Goal: Check status: Check status

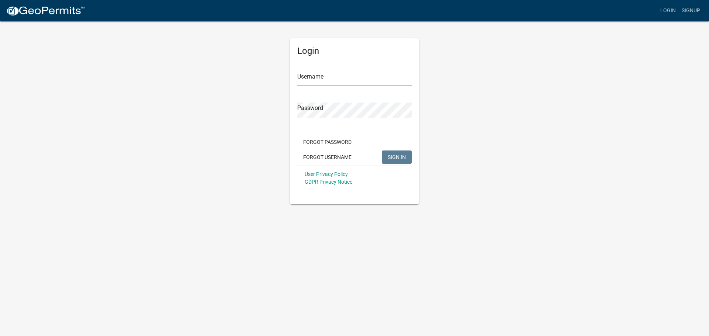
click at [331, 75] on input "Username" at bounding box center [354, 78] width 114 height 15
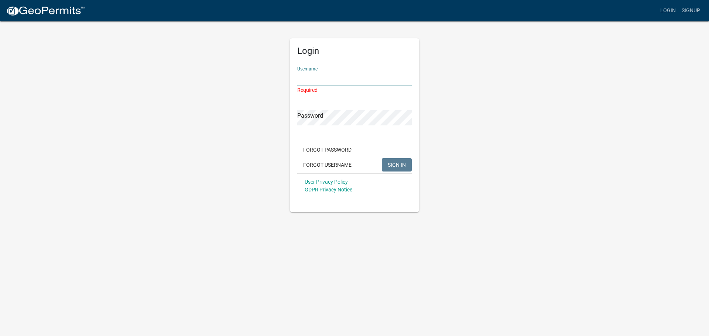
type input "jmitchell63"
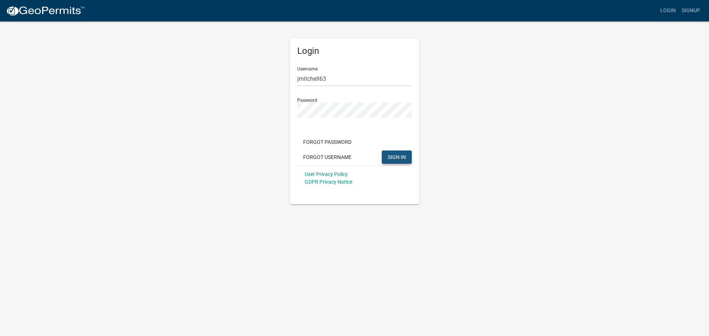
click at [395, 157] on span "SIGN IN" at bounding box center [397, 157] width 18 height 6
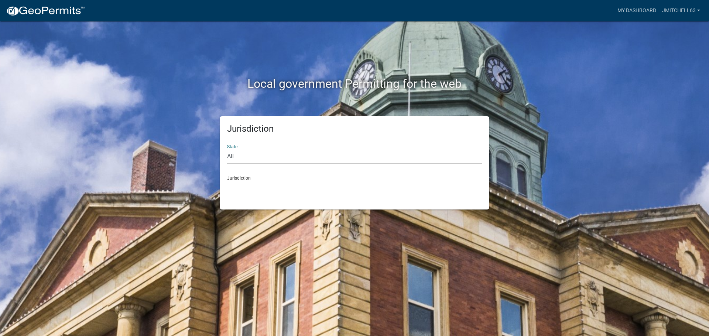
click at [254, 154] on select "All [US_STATE] [US_STATE] [US_STATE] [US_STATE] [US_STATE] [US_STATE] [US_STATE…" at bounding box center [354, 156] width 255 height 15
select select "[US_STATE]"
click at [227, 149] on select "All [US_STATE] [US_STATE] [US_STATE] [US_STATE] [US_STATE] [US_STATE] [US_STATE…" at bounding box center [354, 156] width 255 height 15
click at [263, 184] on select "[GEOGRAPHIC_DATA], [US_STATE] [GEOGRAPHIC_DATA], [US_STATE] [GEOGRAPHIC_DATA], …" at bounding box center [354, 188] width 255 height 15
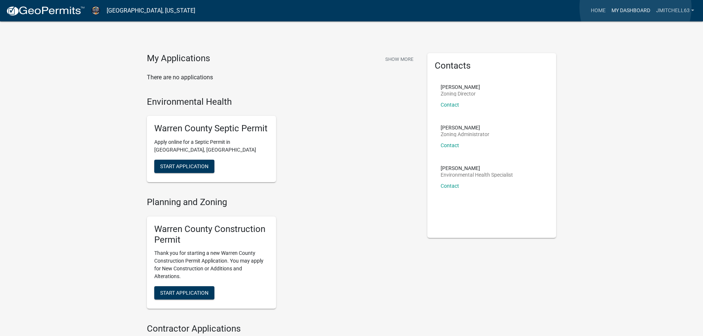
click at [636, 7] on link "My Dashboard" at bounding box center [631, 11] width 45 height 14
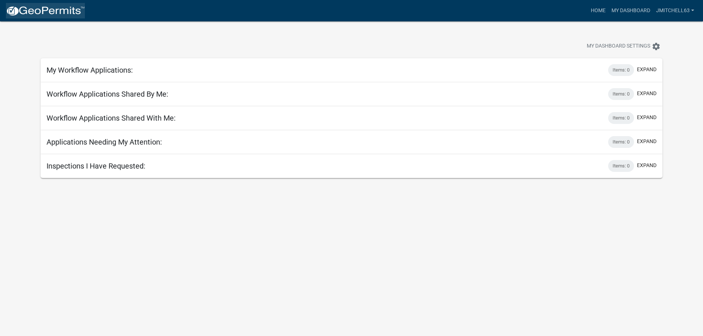
click at [43, 11] on img at bounding box center [45, 11] width 79 height 11
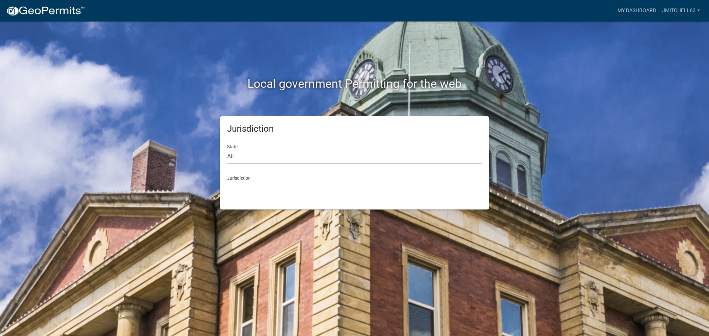
click at [250, 154] on select "All [US_STATE] [US_STATE] [US_STATE] [US_STATE] [US_STATE] [US_STATE] [US_STATE…" at bounding box center [354, 156] width 255 height 15
select select "[US_STATE]"
click at [227, 149] on select "All [US_STATE] [US_STATE] [US_STATE] [US_STATE] [US_STATE] [US_STATE] [US_STATE…" at bounding box center [354, 156] width 255 height 15
click at [270, 181] on select "[GEOGRAPHIC_DATA], [US_STATE] [GEOGRAPHIC_DATA], [US_STATE] [GEOGRAPHIC_DATA], …" at bounding box center [354, 188] width 255 height 15
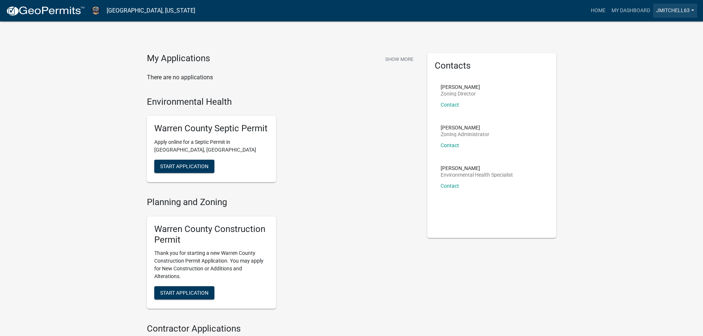
click at [690, 13] on link "jmitchell63" at bounding box center [676, 11] width 44 height 14
click at [665, 31] on link "Account" at bounding box center [667, 30] width 59 height 18
click at [625, 7] on link "My Dashboard" at bounding box center [631, 11] width 45 height 14
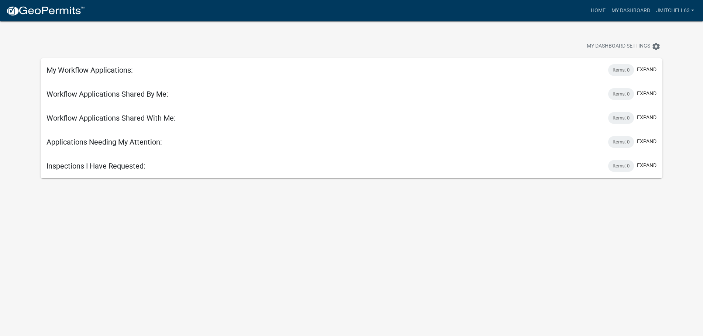
click at [113, 94] on h5 "Workflow Applications Shared By Me:" at bounding box center [108, 94] width 122 height 9
click at [103, 140] on h5 "Applications Needing My Attention:" at bounding box center [105, 142] width 116 height 9
click at [647, 46] on span "My Dashboard Settings" at bounding box center [619, 46] width 64 height 9
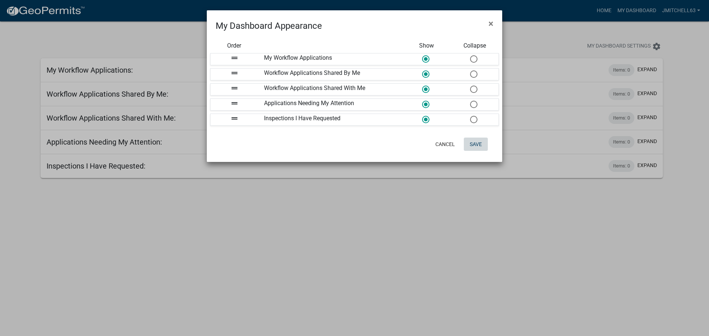
click at [476, 144] on button "Save" at bounding box center [476, 144] width 24 height 13
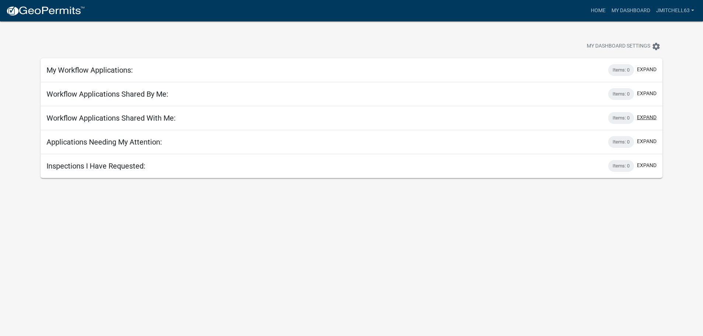
click at [650, 118] on button "expand" at bounding box center [647, 118] width 20 height 8
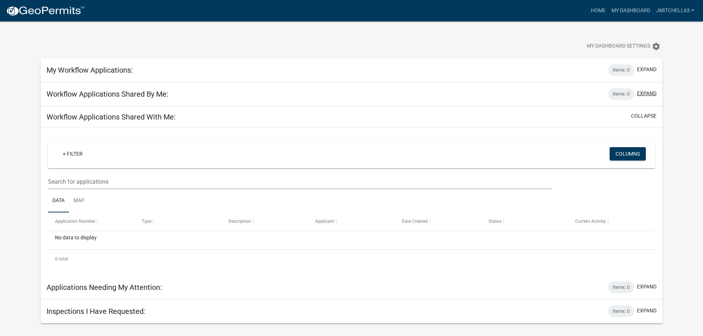
click at [652, 94] on button "expand" at bounding box center [647, 94] width 20 height 8
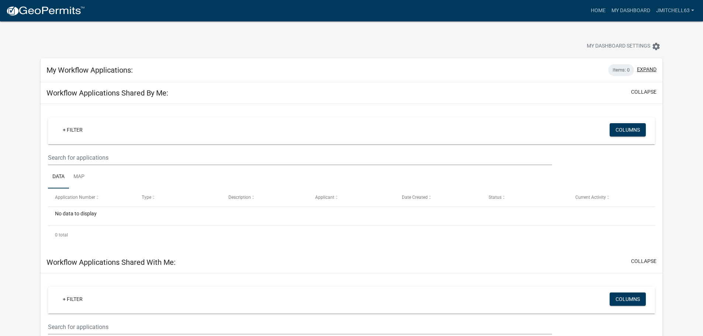
click at [649, 70] on button "expand" at bounding box center [647, 70] width 20 height 8
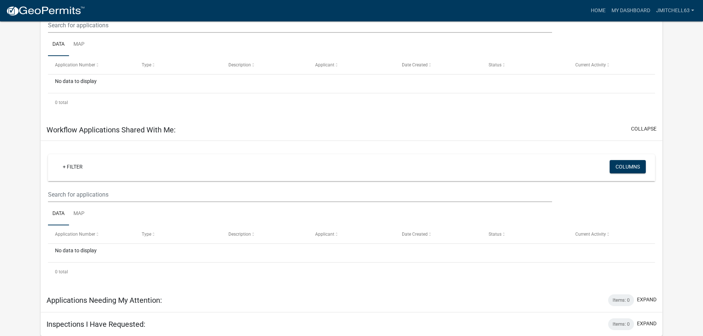
scroll to position [278, 0]
click at [648, 298] on button "expand" at bounding box center [647, 300] width 20 height 8
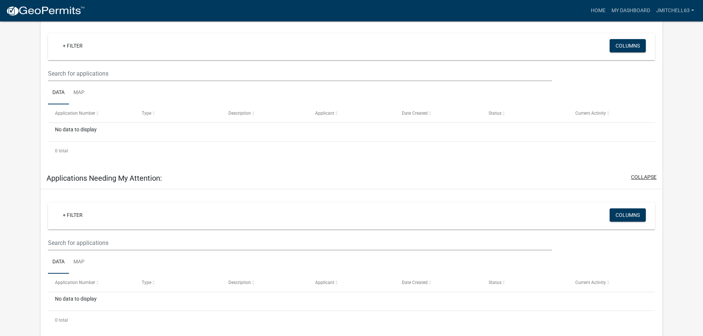
scroll to position [424, 0]
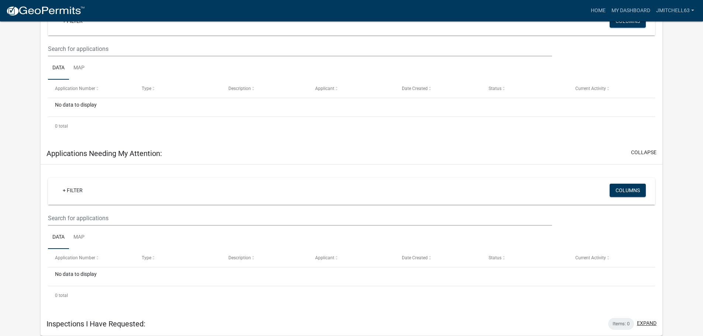
click at [647, 325] on button "expand" at bounding box center [647, 324] width 20 height 8
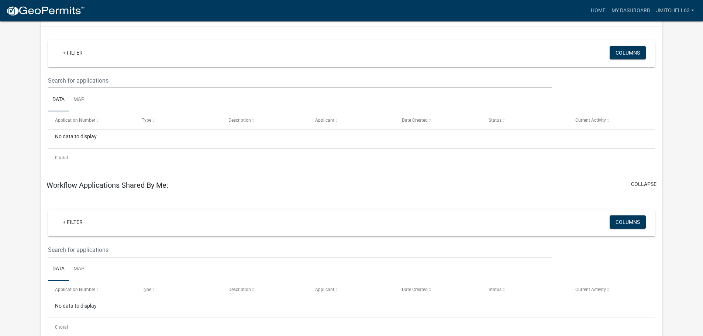
scroll to position [0, 0]
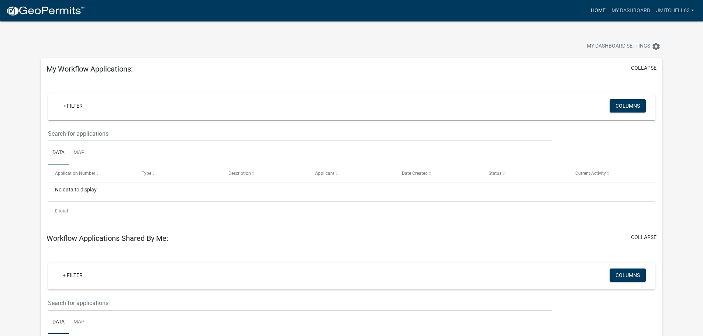
click at [599, 12] on link "Home" at bounding box center [598, 11] width 21 height 14
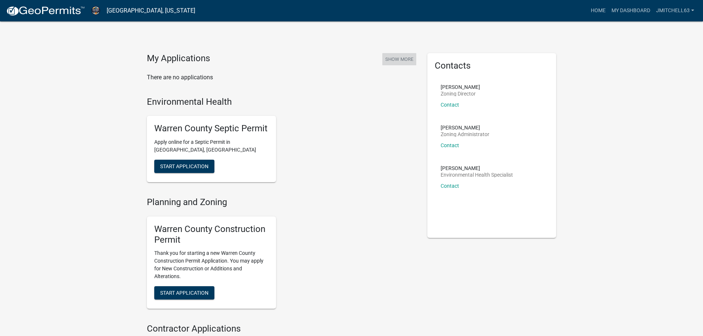
click at [396, 59] on button "Show More" at bounding box center [400, 59] width 34 height 12
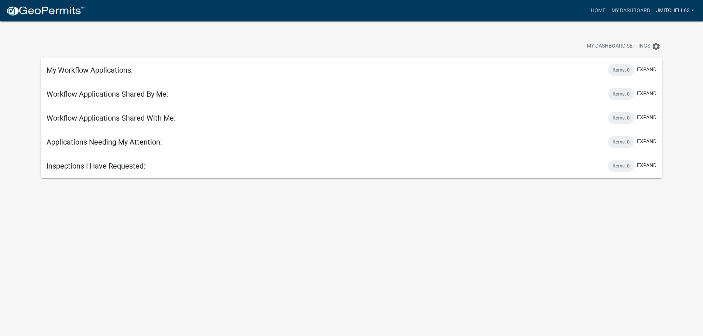
click at [693, 11] on link "jmitchell63" at bounding box center [676, 11] width 44 height 14
click at [661, 32] on link "Account" at bounding box center [667, 30] width 59 height 18
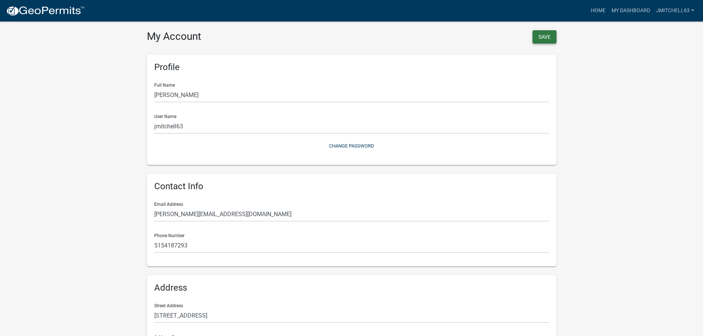
click at [542, 40] on button "Save" at bounding box center [545, 36] width 24 height 13
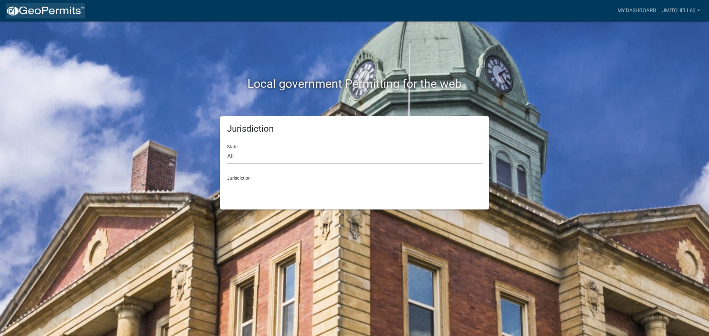
click at [34, 11] on img at bounding box center [45, 11] width 79 height 11
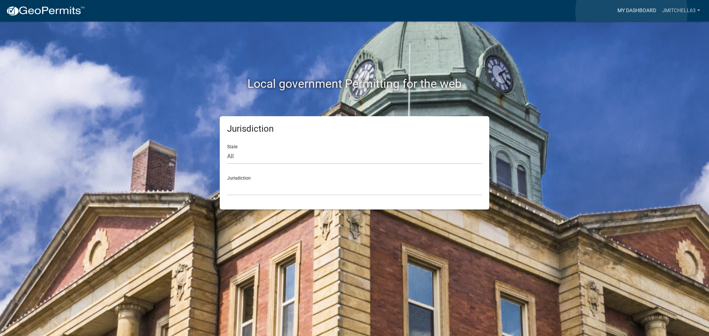
click at [631, 11] on link "My Dashboard" at bounding box center [636, 11] width 45 height 14
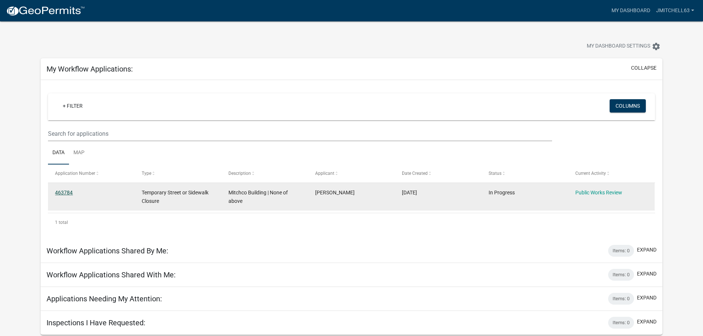
click at [70, 192] on link "463784" at bounding box center [64, 193] width 18 height 6
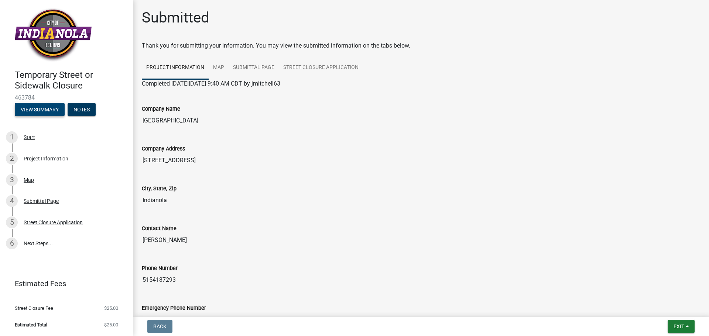
click at [42, 110] on button "View Summary" at bounding box center [40, 109] width 50 height 13
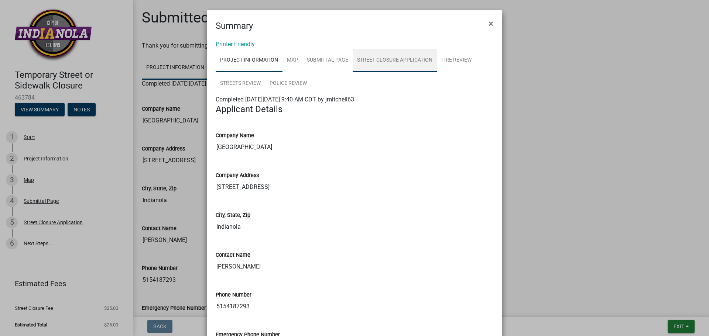
click at [380, 61] on link "Street Closure Application" at bounding box center [395, 61] width 84 height 24
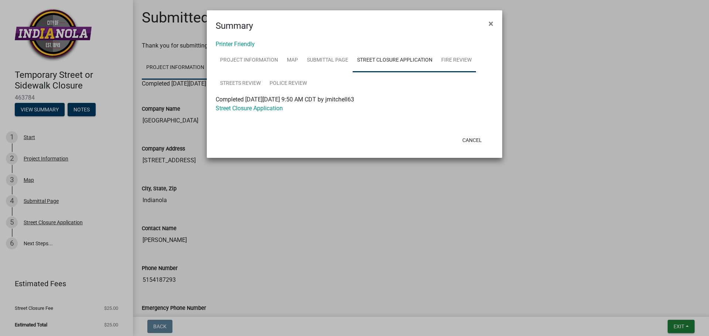
click at [448, 60] on link "Fire Review" at bounding box center [456, 61] width 39 height 24
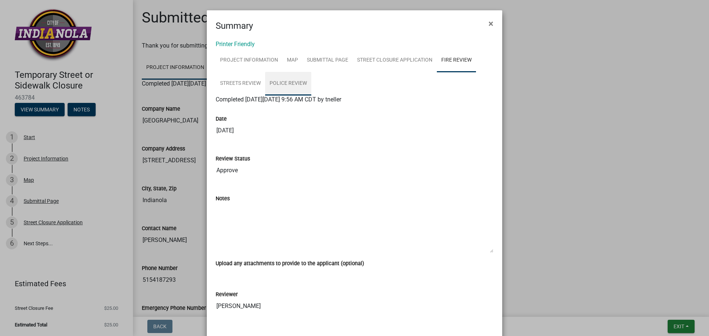
click at [289, 83] on link "Police Review" at bounding box center [288, 84] width 46 height 24
click at [236, 84] on link "Streets Review" at bounding box center [240, 84] width 49 height 24
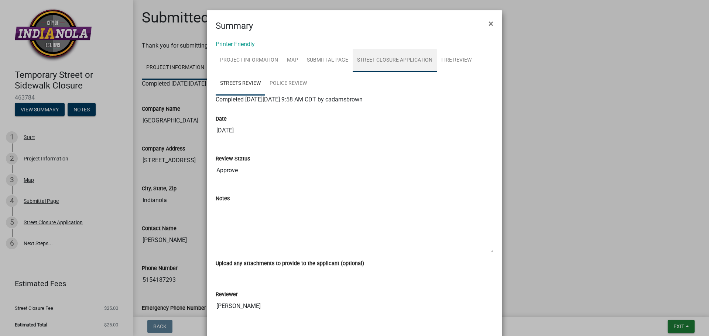
click at [372, 60] on link "Street Closure Application" at bounding box center [395, 61] width 84 height 24
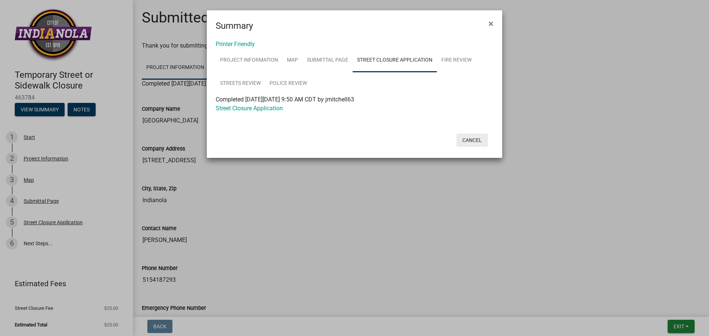
click at [474, 139] on button "Cancel" at bounding box center [471, 140] width 31 height 13
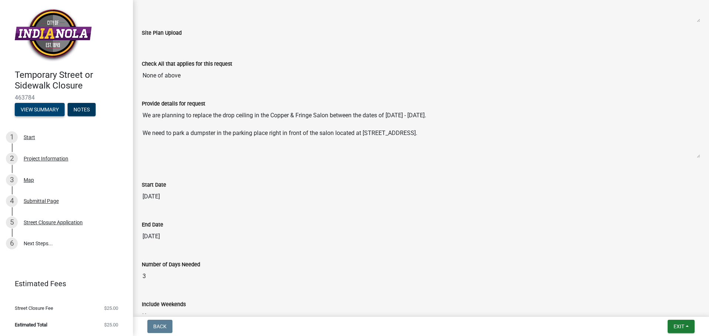
scroll to position [599, 0]
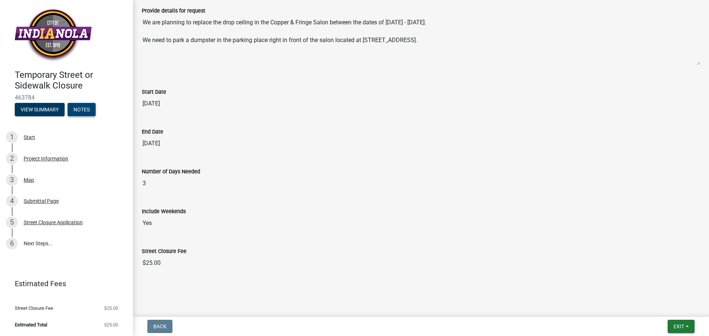
click at [88, 110] on button "Notes" at bounding box center [82, 109] width 28 height 13
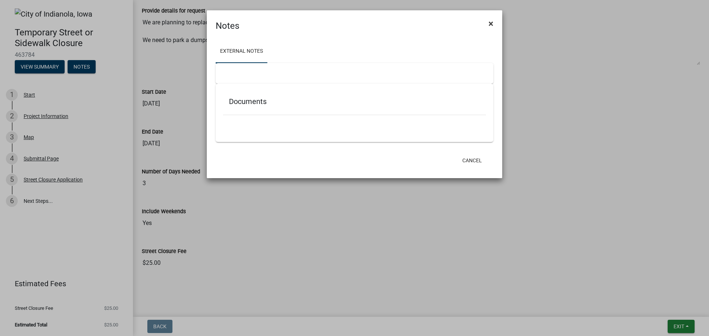
click at [491, 25] on span "×" at bounding box center [491, 23] width 5 height 10
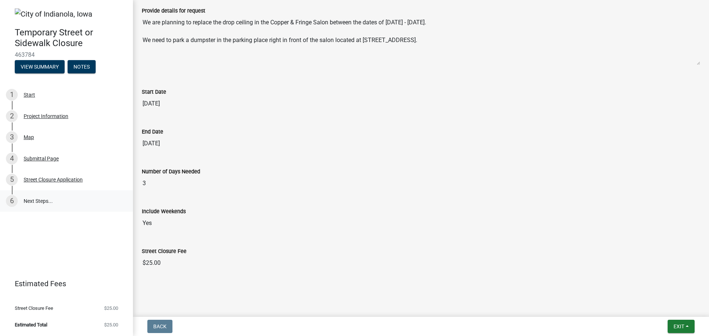
click at [30, 200] on link "6 Next Steps..." at bounding box center [66, 201] width 133 height 21
click at [62, 178] on div "Street Closure Application" at bounding box center [53, 179] width 59 height 5
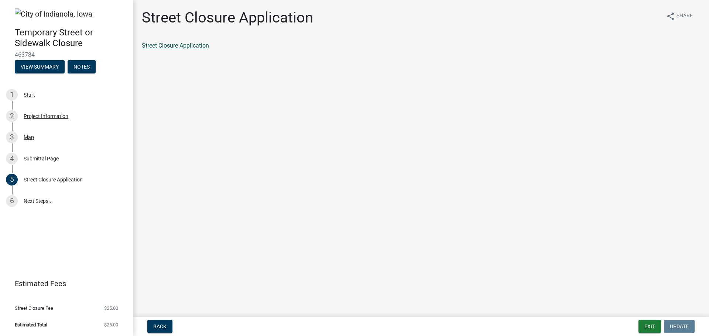
click at [169, 45] on link "Street Closure Application" at bounding box center [175, 45] width 67 height 7
click at [47, 68] on button "View Summary" at bounding box center [40, 66] width 50 height 13
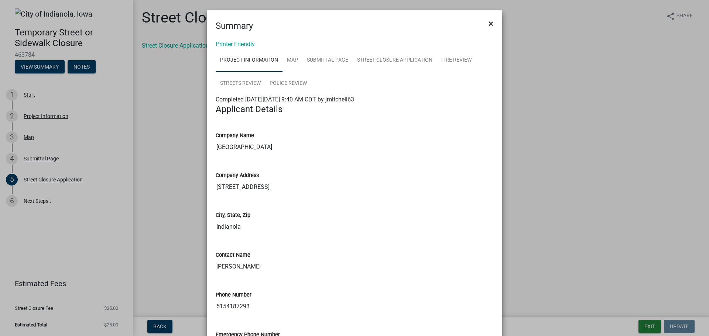
click at [489, 24] on span "×" at bounding box center [491, 23] width 5 height 10
